Goal: Information Seeking & Learning: Learn about a topic

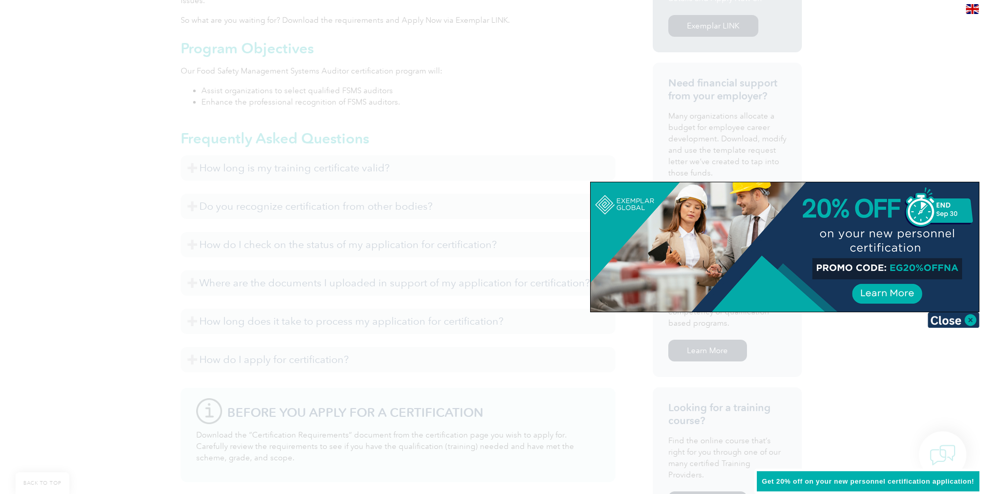
scroll to position [466, 0]
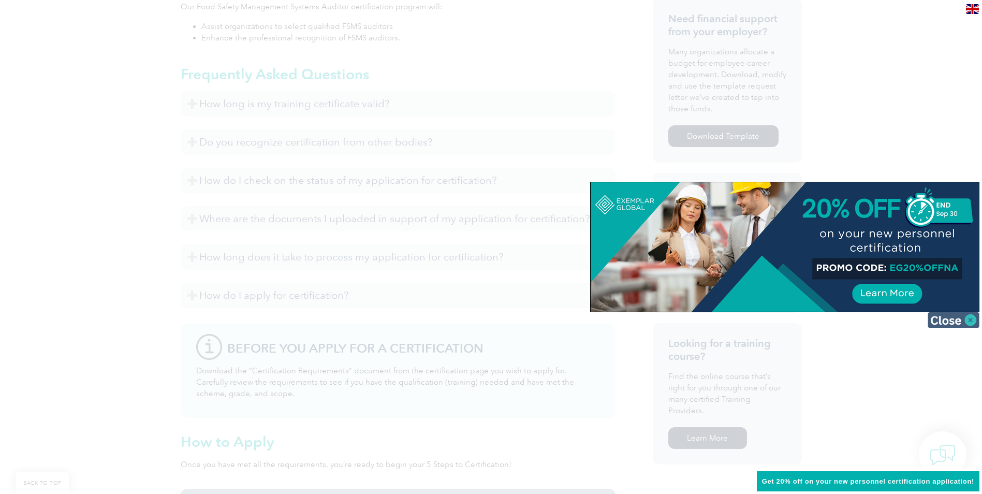
click at [950, 321] on img at bounding box center [953, 320] width 52 height 16
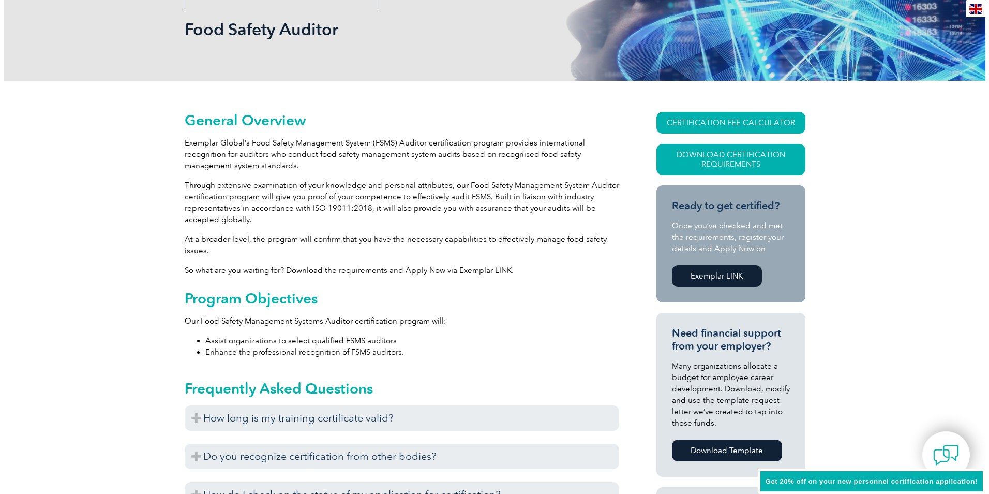
scroll to position [155, 0]
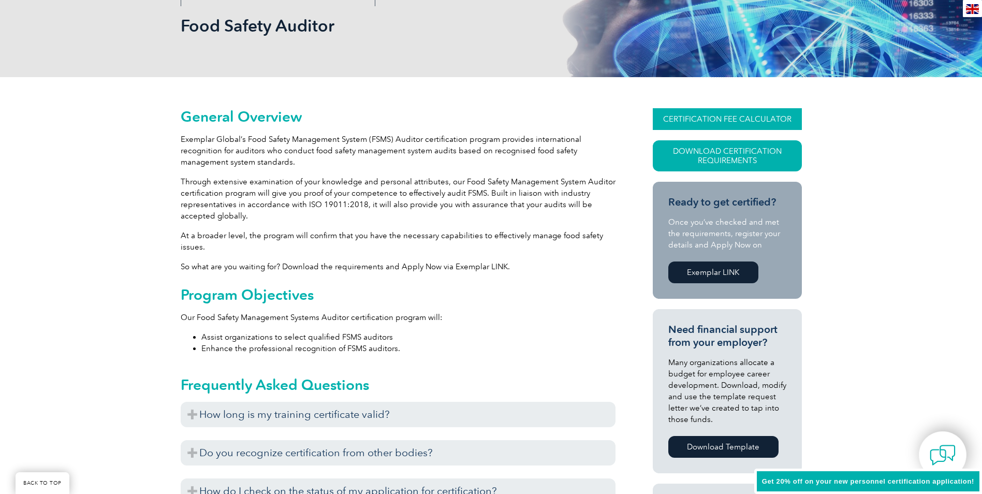
click at [682, 114] on link "CERTIFICATION FEE CALCULATOR" at bounding box center [727, 119] width 149 height 22
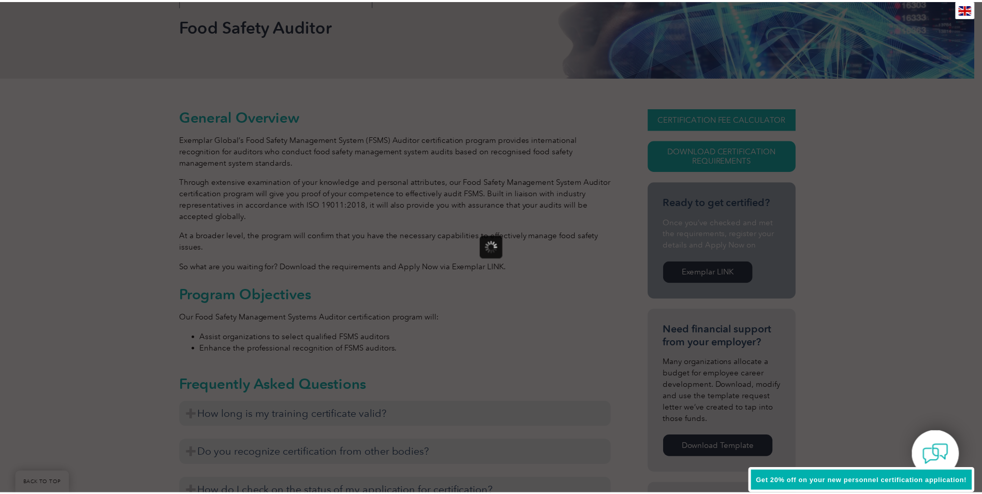
scroll to position [0, 0]
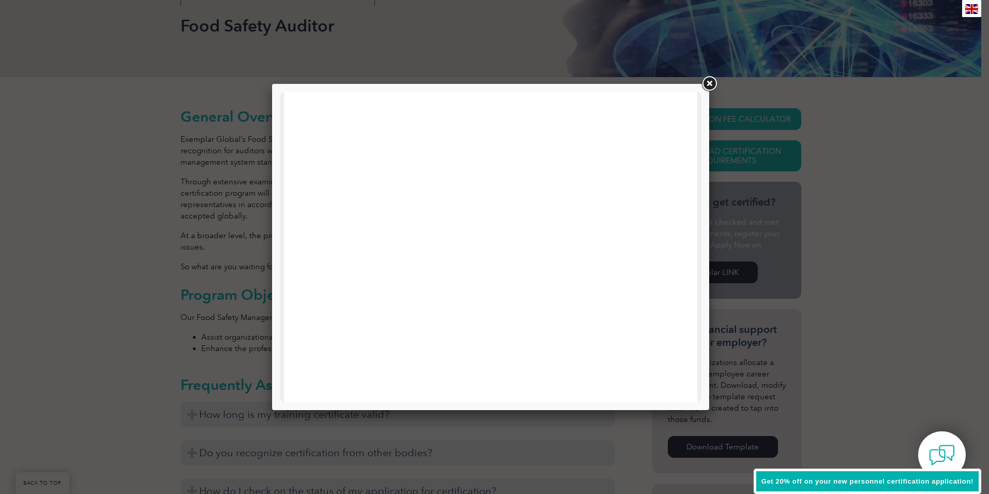
click at [708, 85] on link at bounding box center [709, 84] width 19 height 19
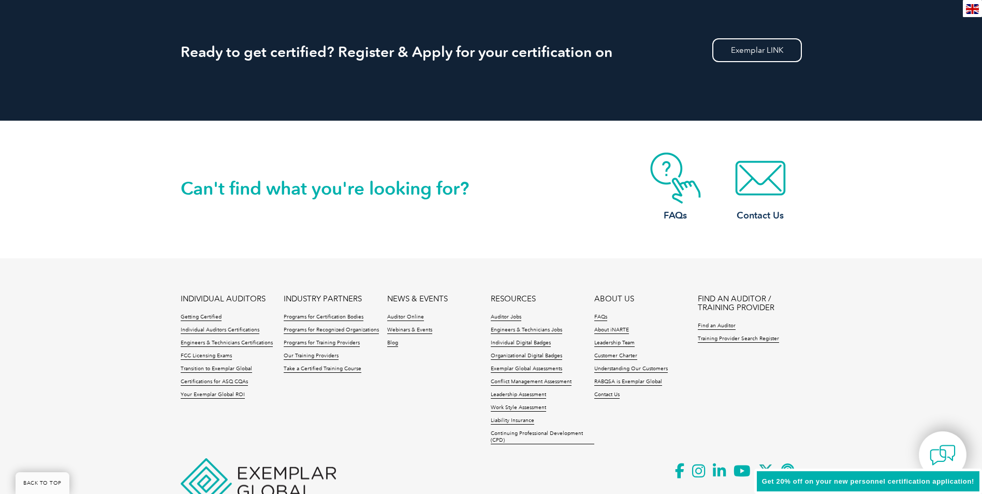
scroll to position [1242, 0]
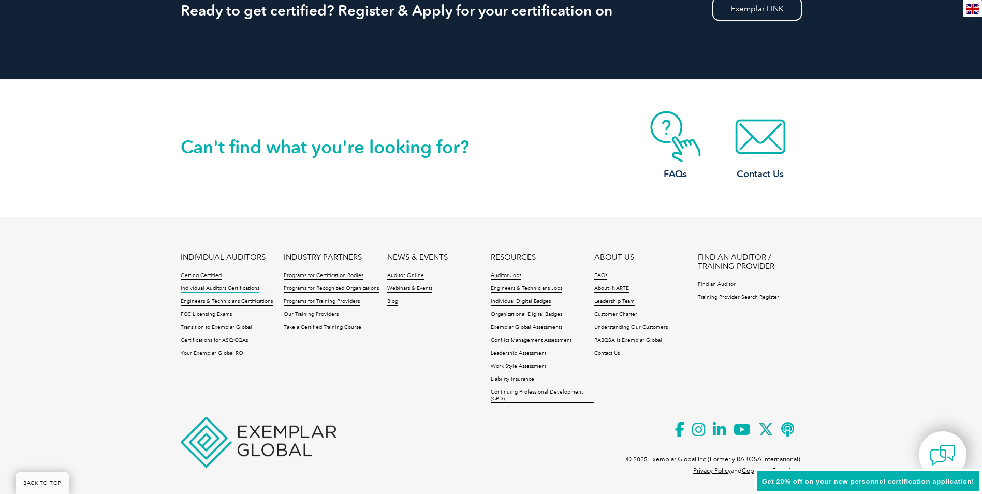
click at [221, 287] on link "Individual Auditors Certifications" at bounding box center [220, 288] width 79 height 7
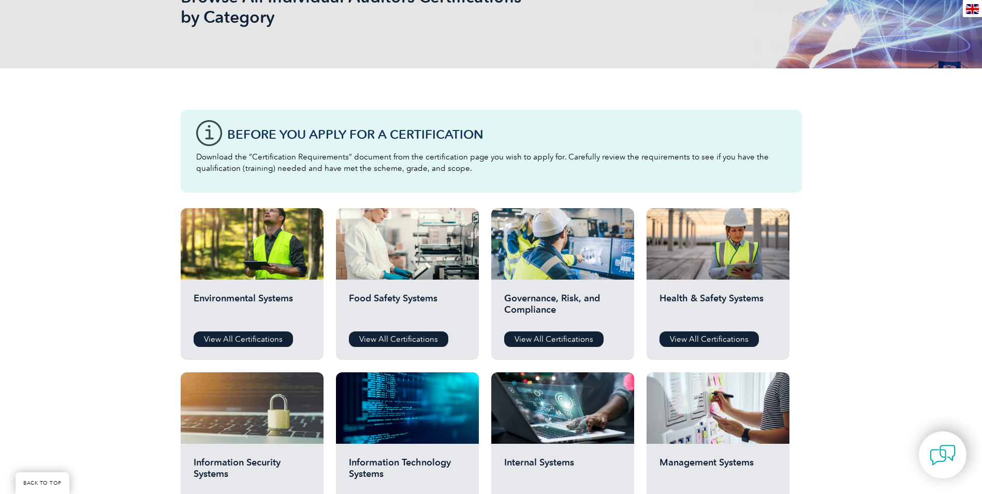
scroll to position [207, 0]
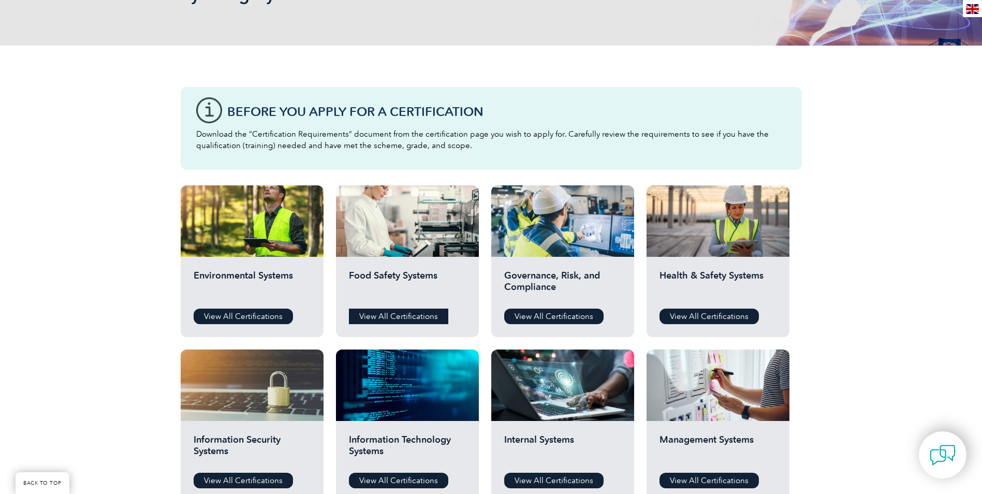
click at [381, 311] on link "View All Certifications" at bounding box center [398, 316] width 99 height 16
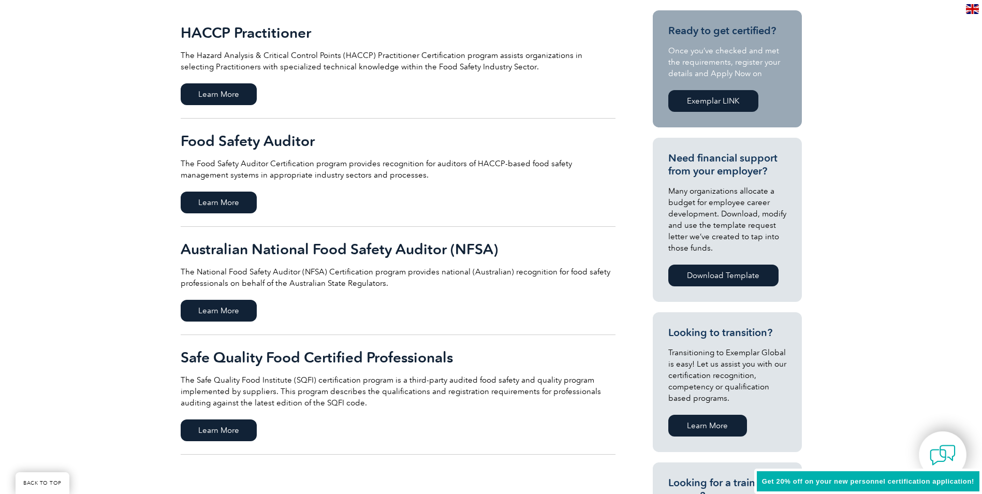
scroll to position [311, 0]
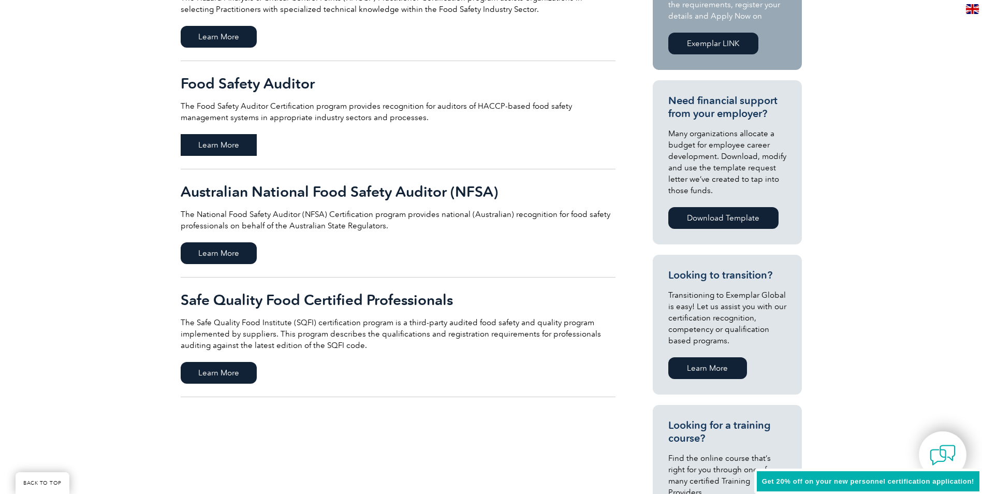
click at [227, 145] on span "Learn More" at bounding box center [219, 145] width 76 height 22
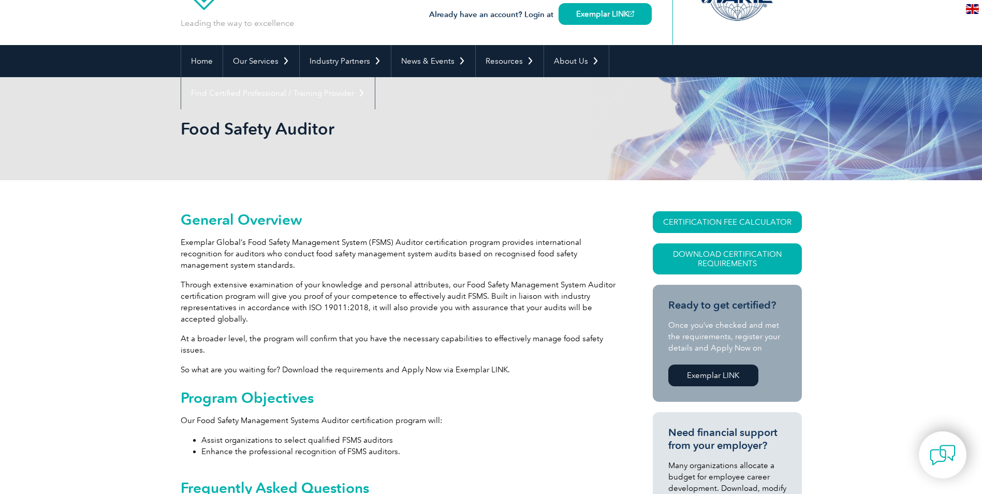
scroll to position [52, 0]
